Goal: Answer question/provide support: Answer question/provide support

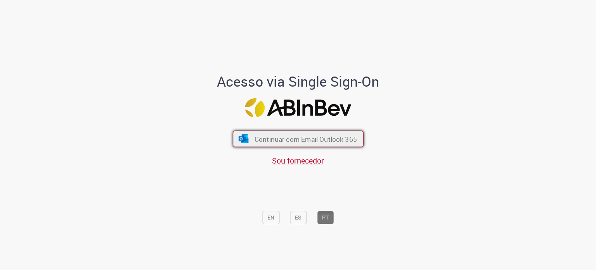
click at [335, 138] on span "Continuar com Email Outlook 365" at bounding box center [305, 138] width 102 height 9
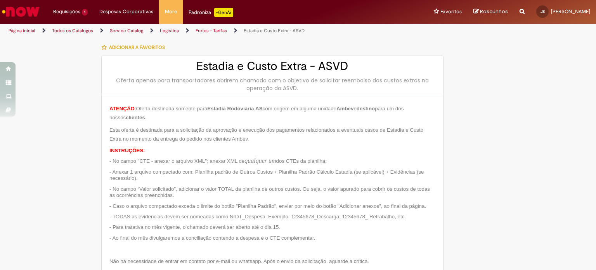
type input "**********"
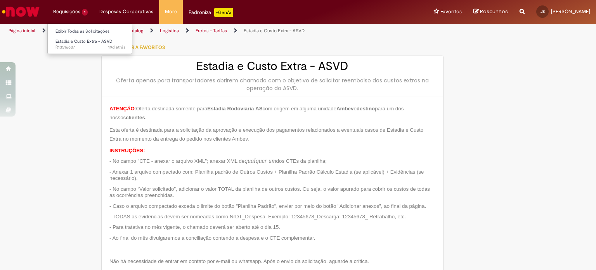
click at [80, 17] on li "Requisições 1 Exibir Todas as Solicitações Estadia e Custo Extra - ASVD 19d atr…" at bounding box center [70, 11] width 46 height 23
click at [67, 44] on span "19d atrás 19 dias atrás R13516607" at bounding box center [90, 47] width 70 height 6
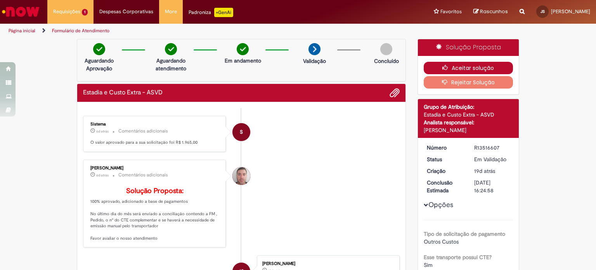
click at [470, 66] on button "Aceitar solução" at bounding box center [468, 68] width 90 height 12
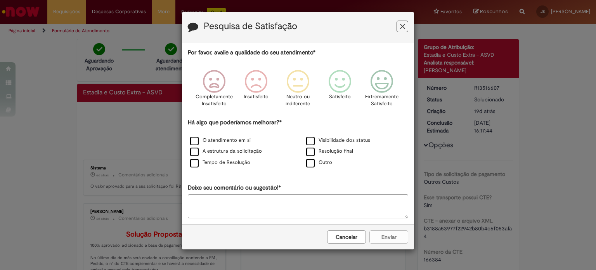
click at [404, 29] on icon "Feedback" at bounding box center [402, 26] width 5 height 8
